Goal: Transaction & Acquisition: Download file/media

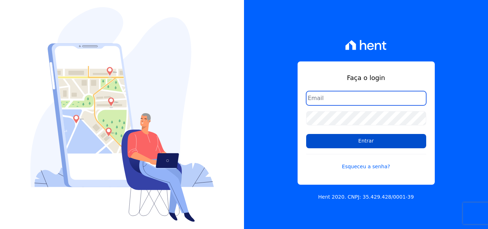
type input "[EMAIL_ADDRESS][DOMAIN_NAME]"
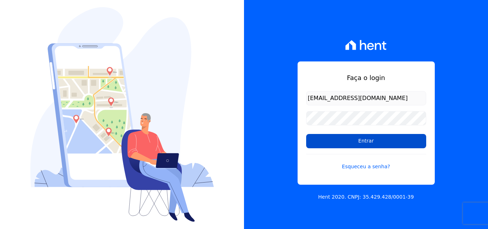
click at [398, 141] on input "Entrar" at bounding box center [366, 141] width 120 height 14
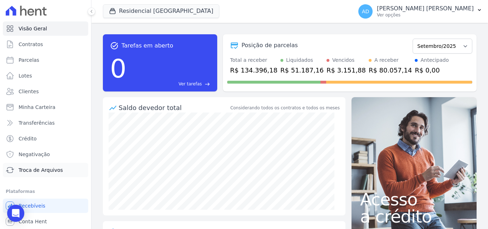
click at [48, 168] on span "Troca de Arquivos" at bounding box center [41, 170] width 44 height 7
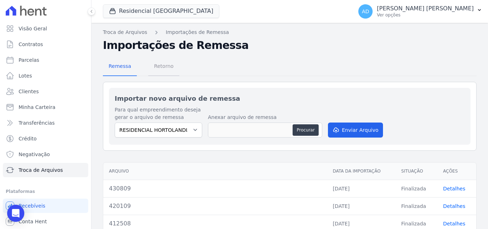
click at [169, 67] on span "Retorno" at bounding box center [164, 66] width 28 height 14
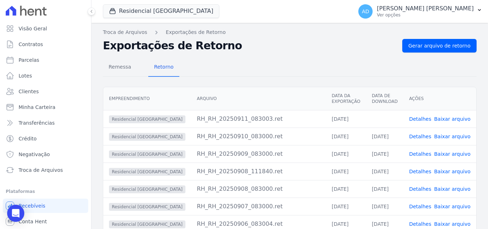
click at [449, 119] on link "Baixar arquivo" at bounding box center [452, 119] width 36 height 6
